Goal: Communication & Community: Answer question/provide support

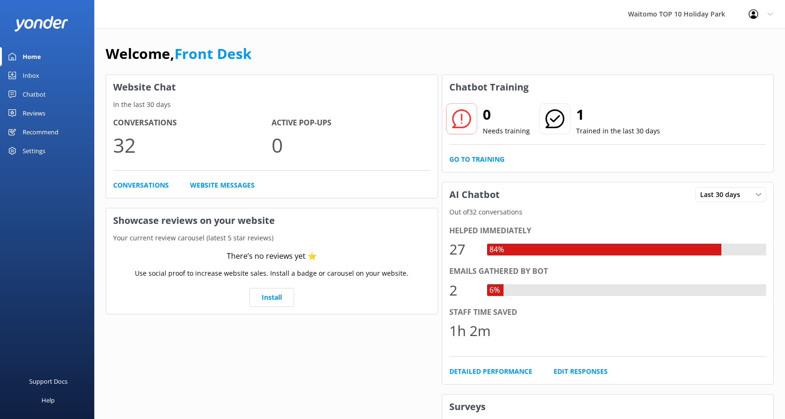
click at [33, 78] on div "Inbox" at bounding box center [31, 75] width 17 height 19
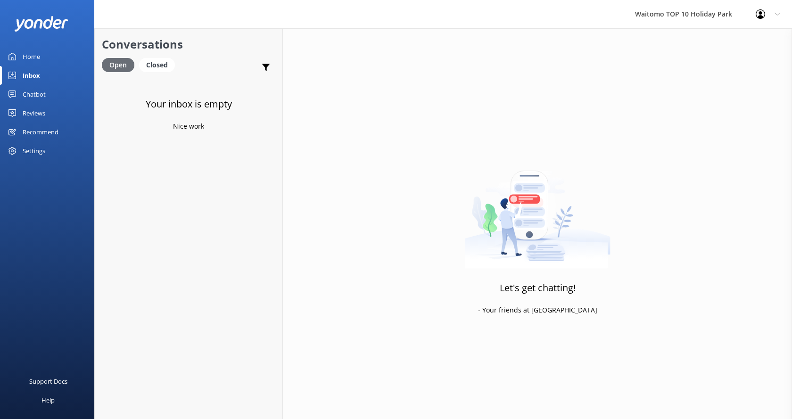
click at [132, 64] on div "Open" at bounding box center [118, 65] width 33 height 14
click at [152, 59] on div "Closed" at bounding box center [157, 65] width 36 height 14
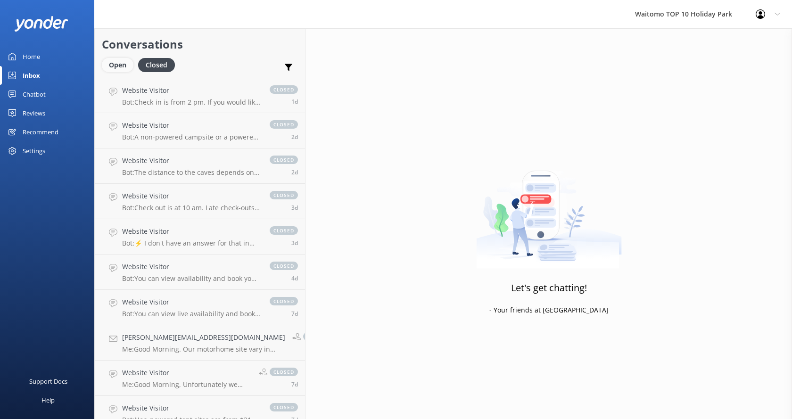
click at [115, 66] on div "Open" at bounding box center [118, 65] width 32 height 14
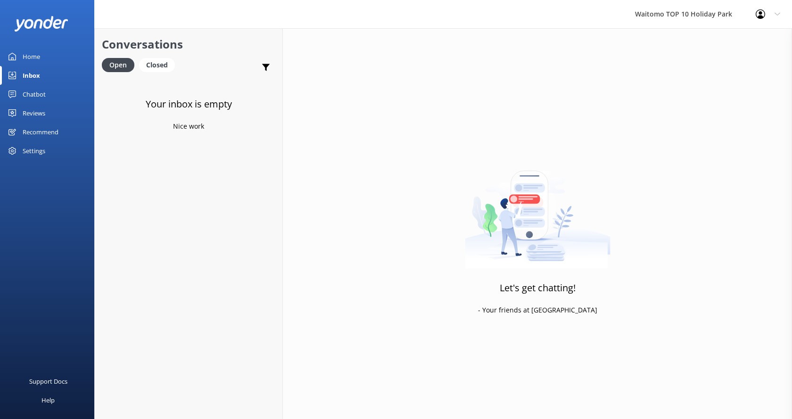
click at [25, 71] on div "Inbox" at bounding box center [31, 75] width 17 height 19
